Goal: Task Accomplishment & Management: Use online tool/utility

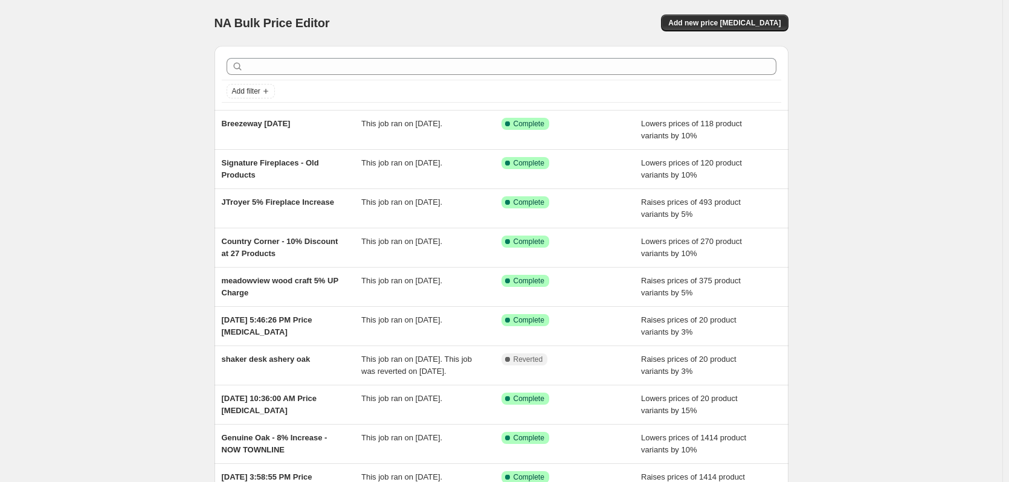
click at [731, 7] on div "NA Bulk Price Editor. This page is ready NA Bulk Price Editor Add new price [ME…" at bounding box center [501, 23] width 574 height 46
click at [725, 19] on span "Add new price [MEDICAL_DATA]" at bounding box center [724, 23] width 112 height 10
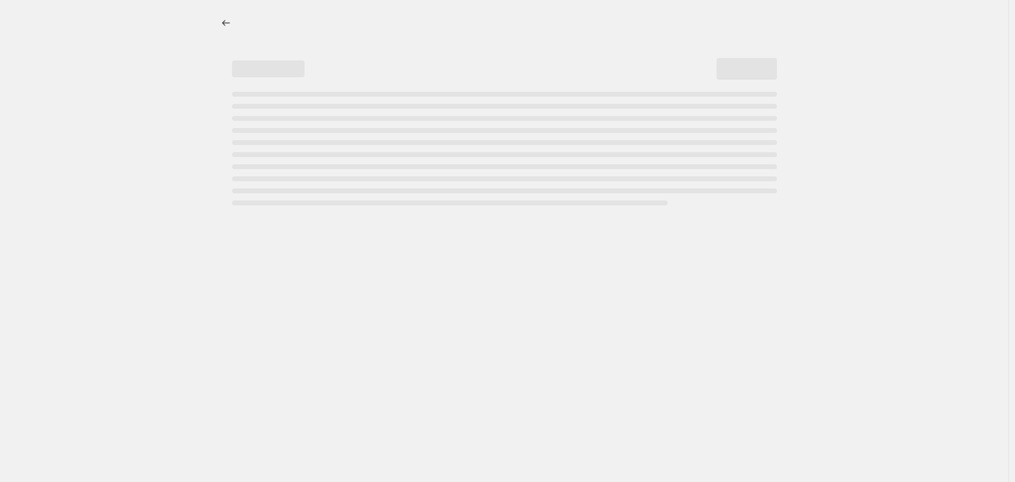
select select "percentage"
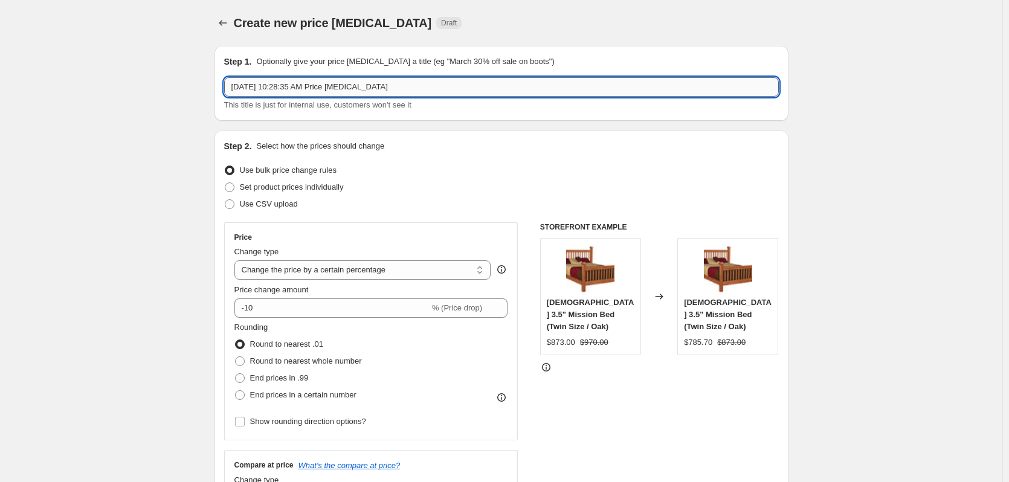
click at [491, 82] on input "[DATE] 10:28:35 AM Price [MEDICAL_DATA]" at bounding box center [501, 86] width 554 height 19
type input "[PERSON_NAME] Storage Bed"
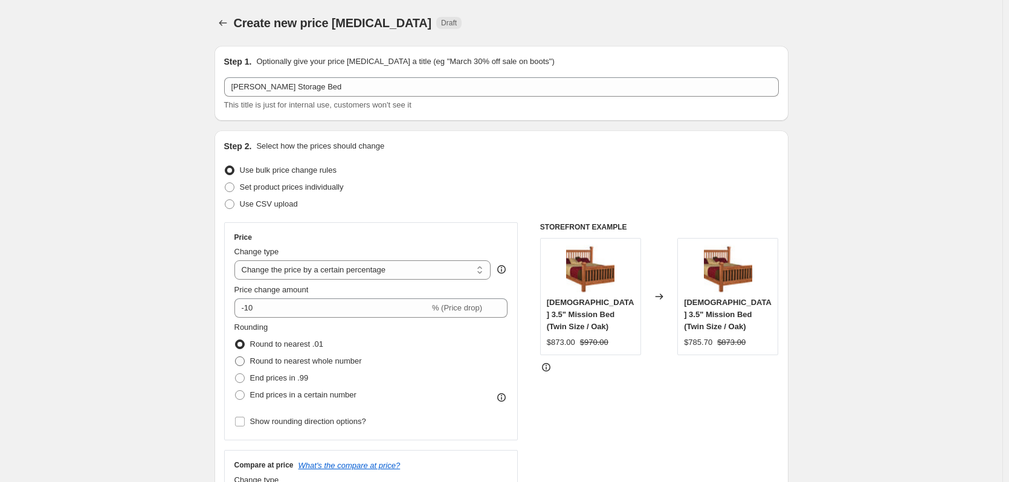
click at [335, 356] on span "Round to nearest whole number" at bounding box center [306, 360] width 112 height 9
click at [236, 356] on input "Round to nearest whole number" at bounding box center [235, 356] width 1 height 1
radio input "true"
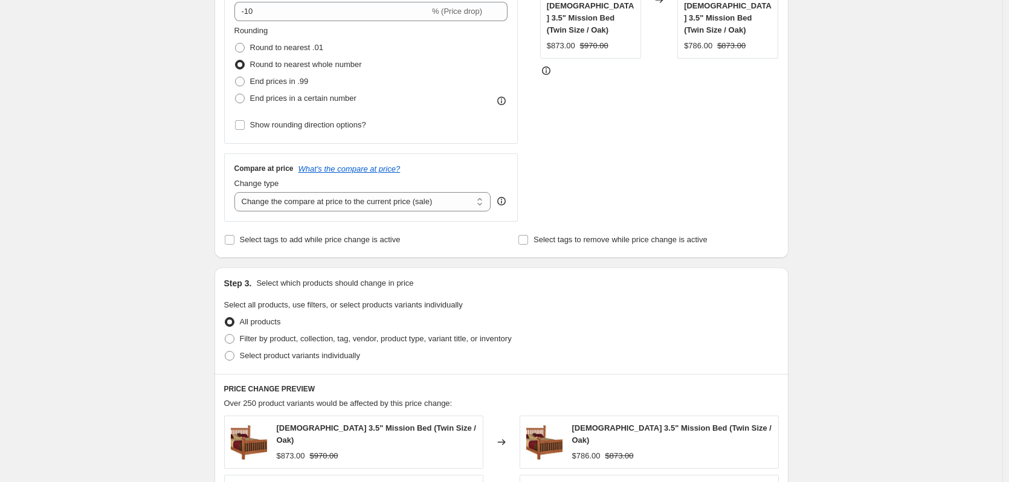
scroll to position [302, 0]
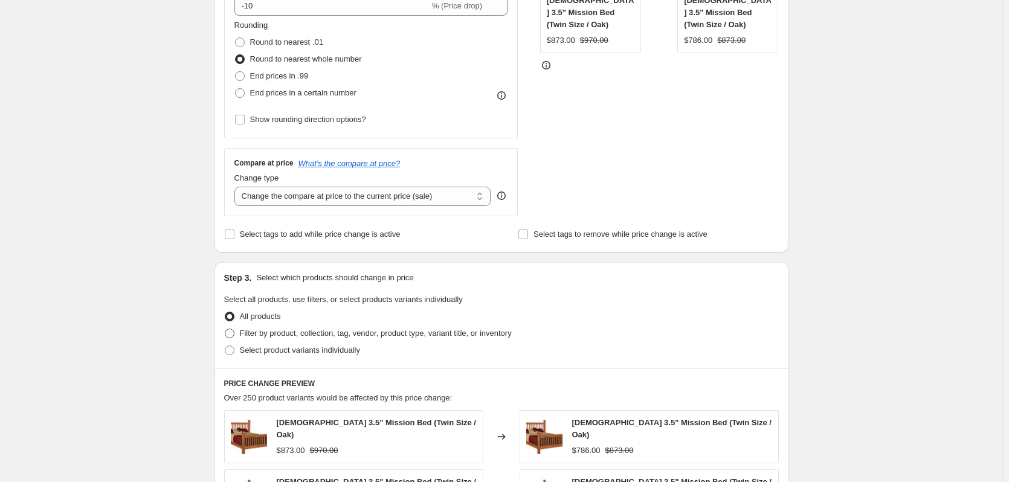
click at [368, 332] on span "Filter by product, collection, tag, vendor, product type, variant title, or inv…" at bounding box center [376, 333] width 272 height 9
click at [225, 329] on input "Filter by product, collection, tag, vendor, product type, variant title, or inv…" at bounding box center [225, 329] width 1 height 1
radio input "true"
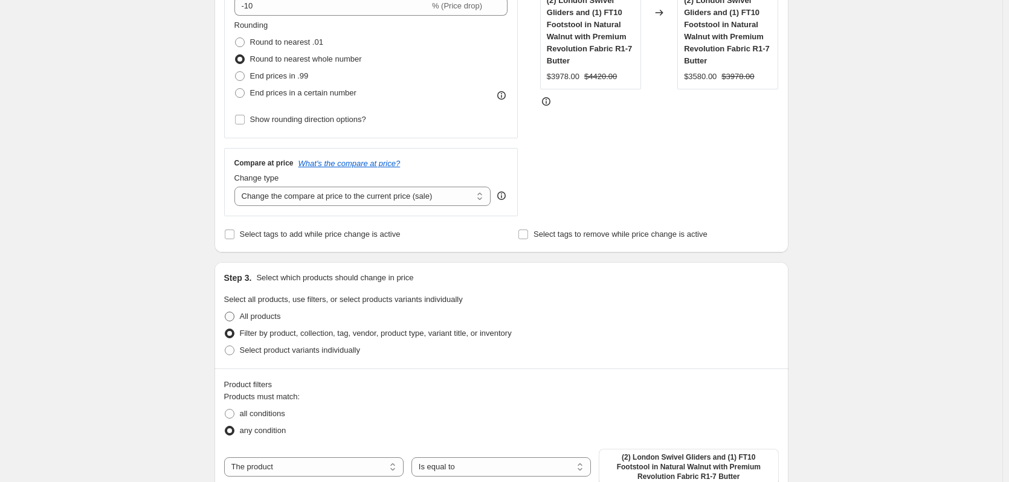
click at [251, 315] on span "All products" at bounding box center [260, 316] width 41 height 9
click at [225, 312] on input "All products" at bounding box center [225, 312] width 1 height 1
radio input "true"
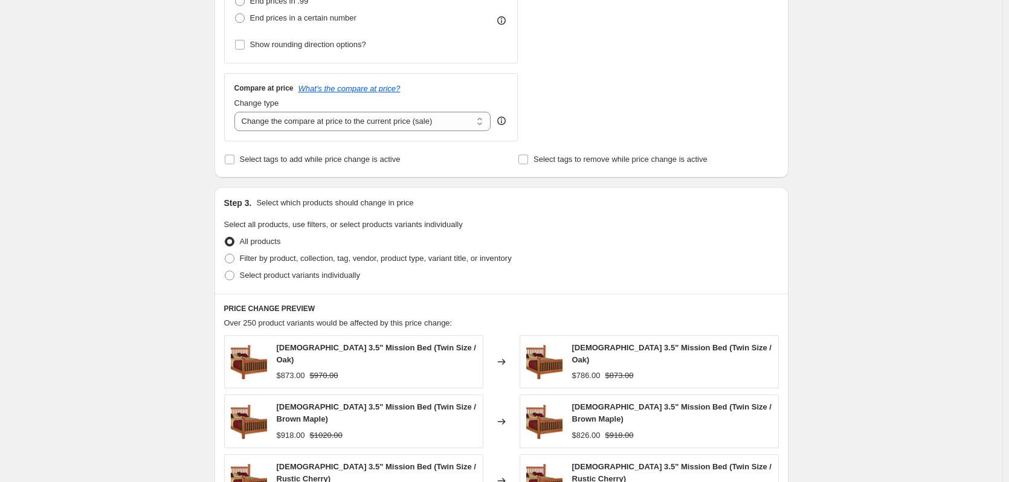
scroll to position [423, 0]
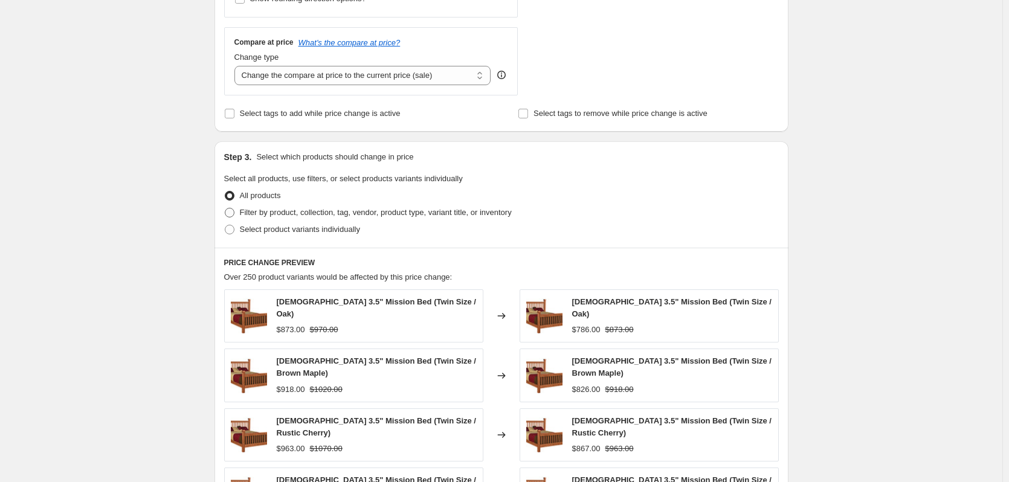
click at [350, 214] on span "Filter by product, collection, tag, vendor, product type, variant title, or inv…" at bounding box center [376, 212] width 272 height 9
click at [225, 208] on input "Filter by product, collection, tag, vendor, product type, variant title, or inv…" at bounding box center [225, 208] width 1 height 1
radio input "true"
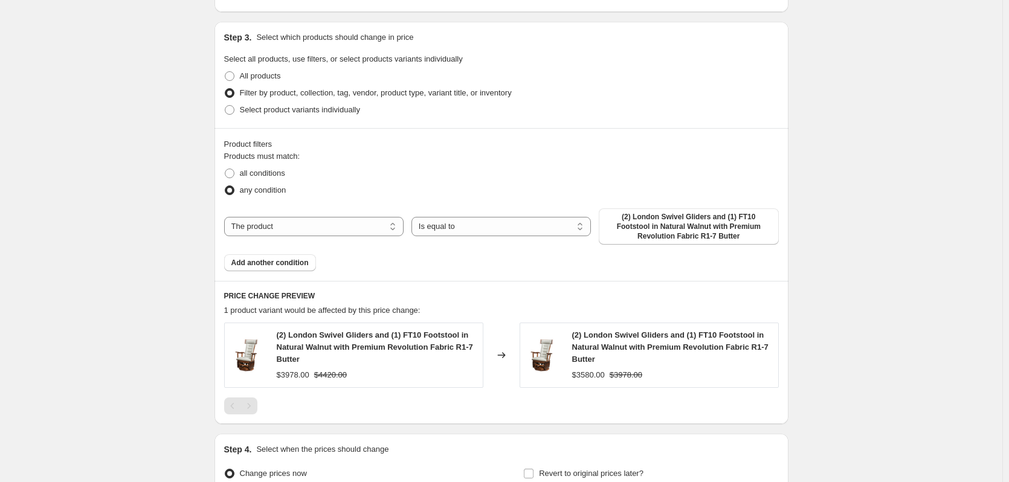
scroll to position [544, 0]
click at [652, 230] on span "(2) London Swivel Gliders and (1) FT10 Footstool in Natural Walnut with Premium…" at bounding box center [688, 225] width 165 height 29
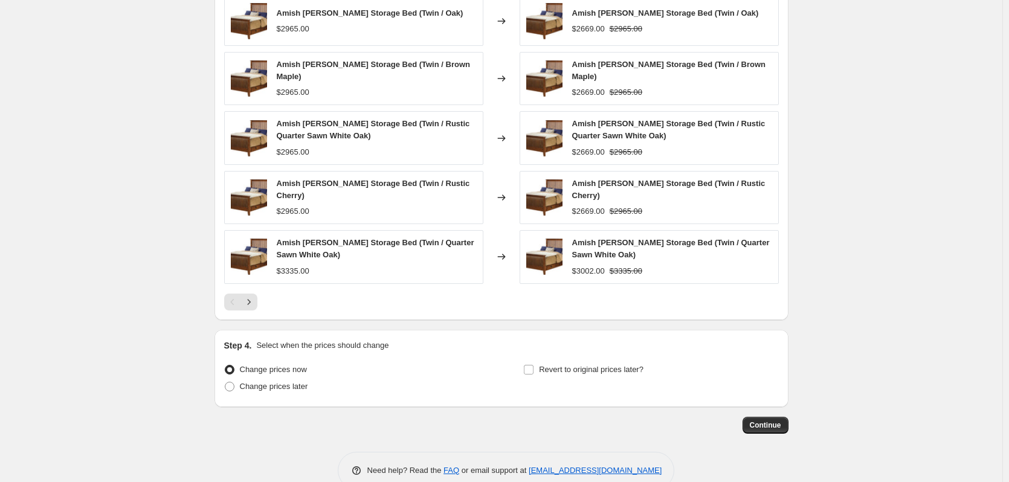
scroll to position [870, 0]
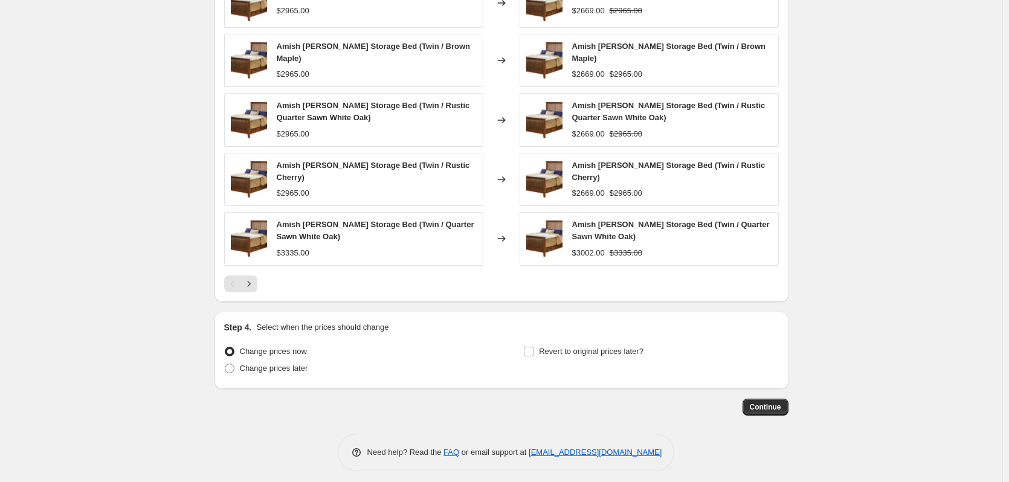
click at [753, 402] on button "Continue" at bounding box center [765, 407] width 46 height 17
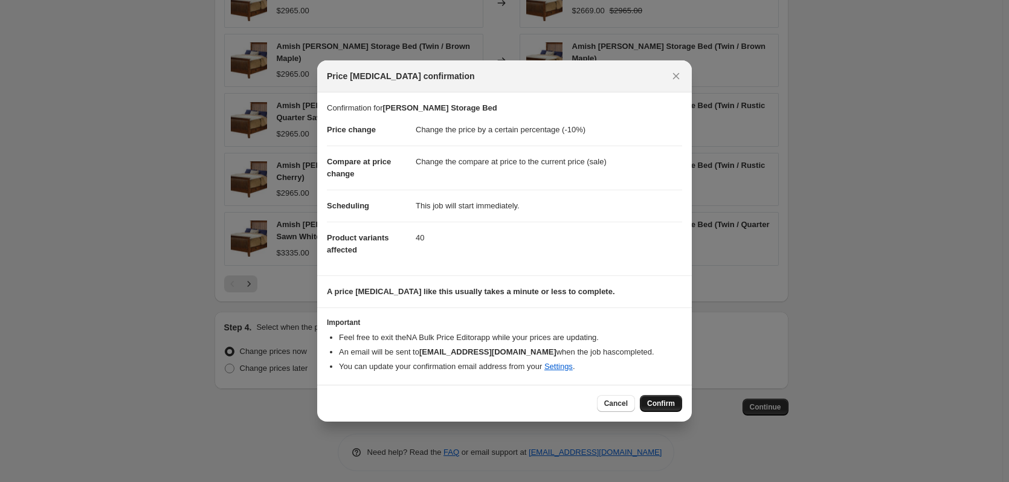
click at [649, 400] on span "Confirm" at bounding box center [661, 404] width 28 height 10
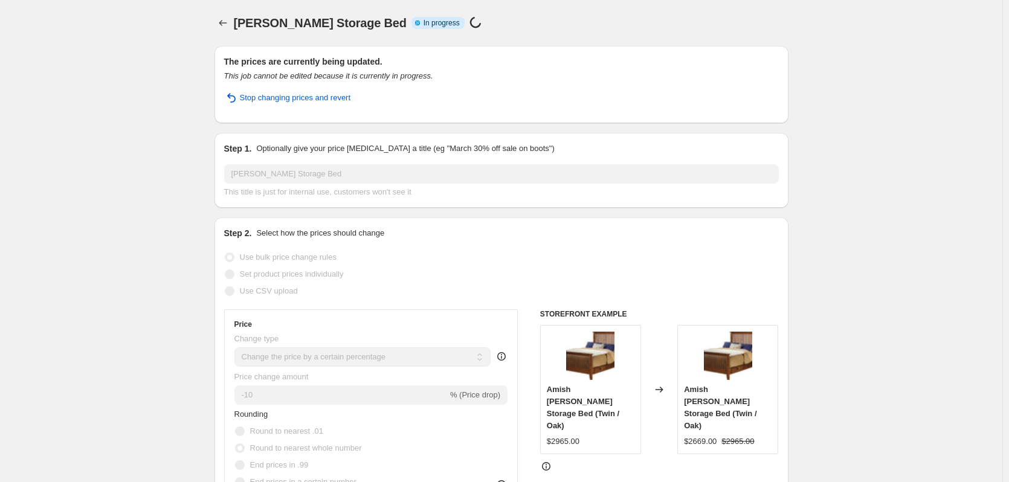
select select "percentage"
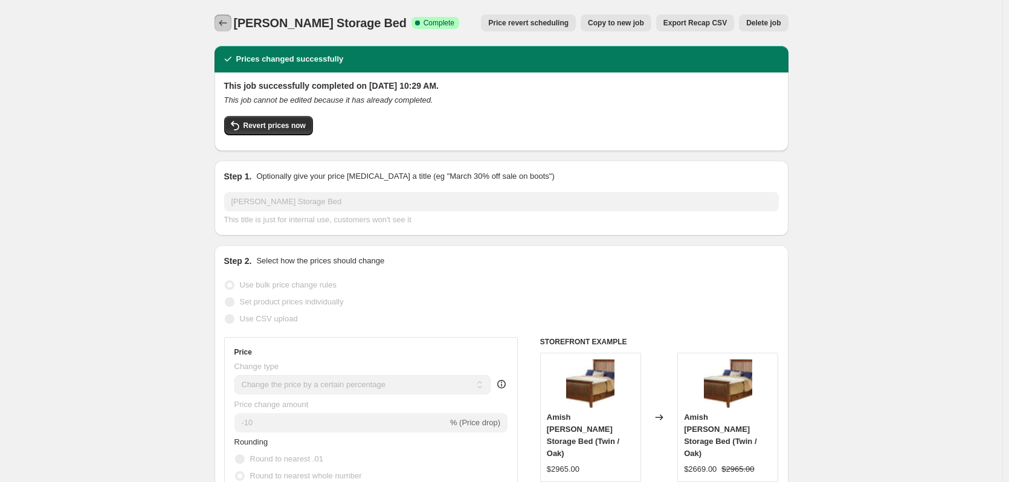
click at [228, 21] on icon "Price change jobs" at bounding box center [223, 23] width 12 height 12
